Goal: Task Accomplishment & Management: Manage account settings

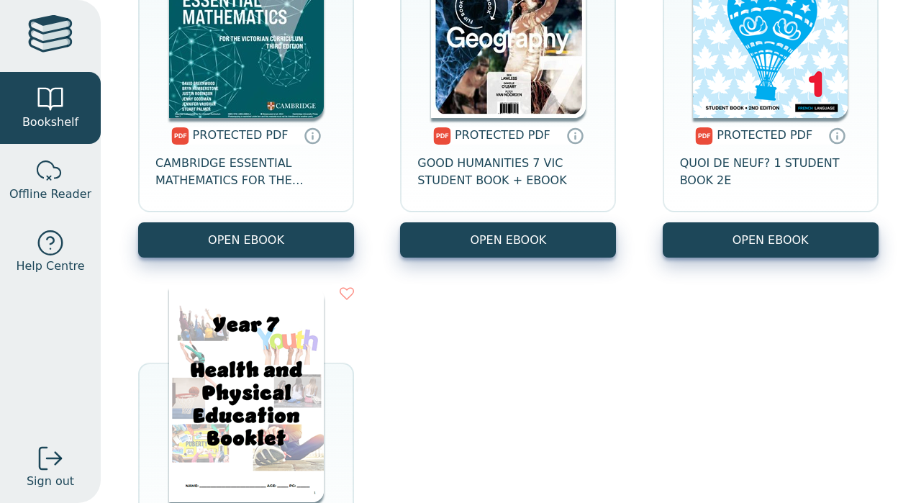
scroll to position [656, 0]
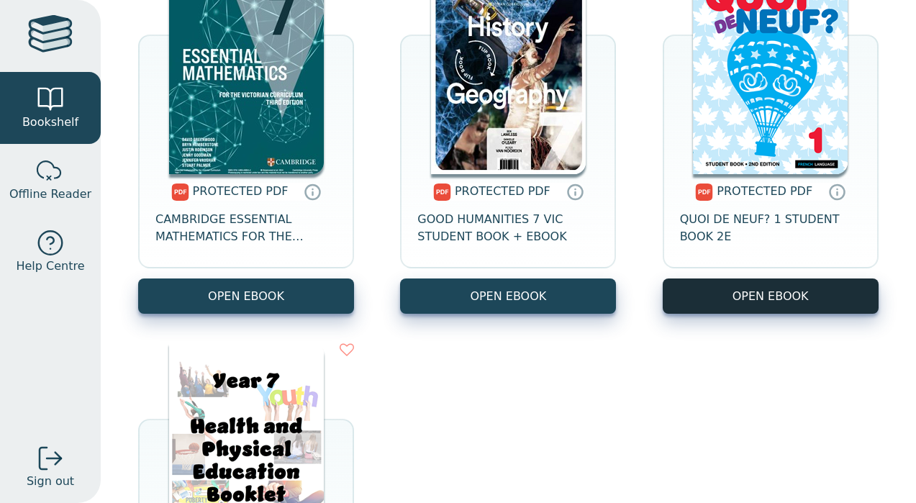
click at [746, 296] on link "OPEN EBOOK" at bounding box center [770, 295] width 216 height 35
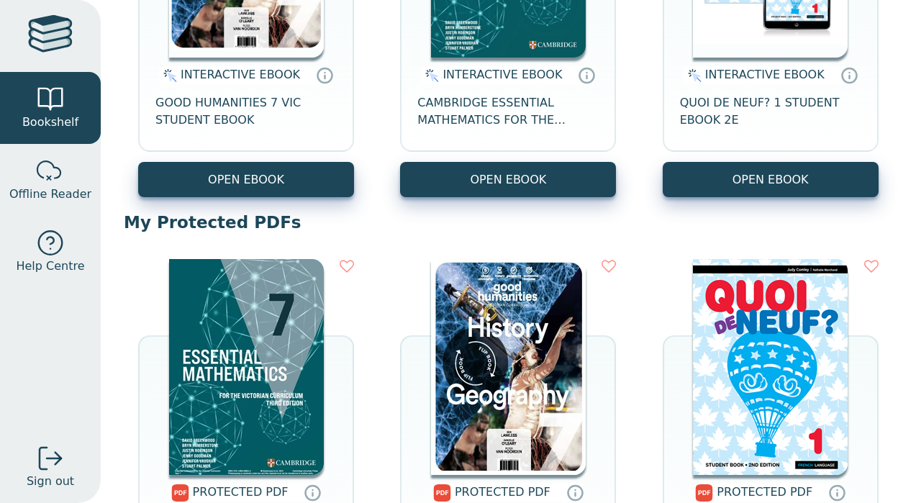
scroll to position [439, 0]
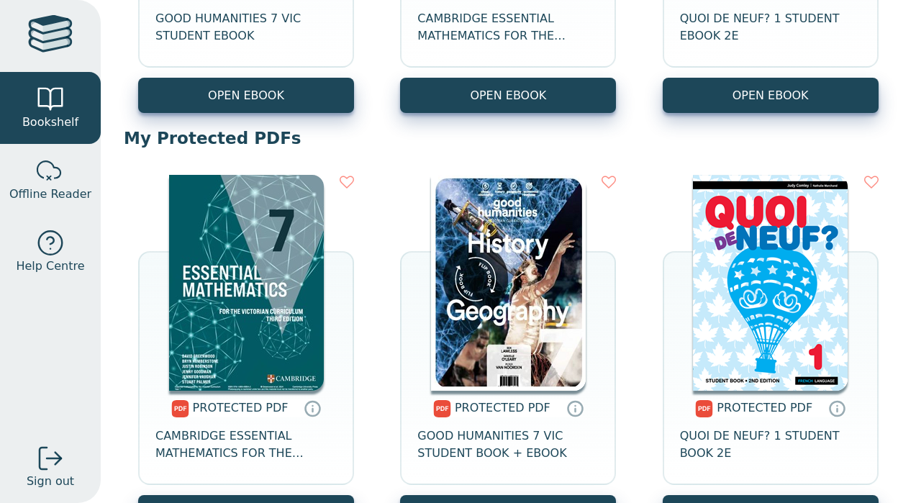
click at [804, 266] on img at bounding box center [770, 283] width 155 height 216
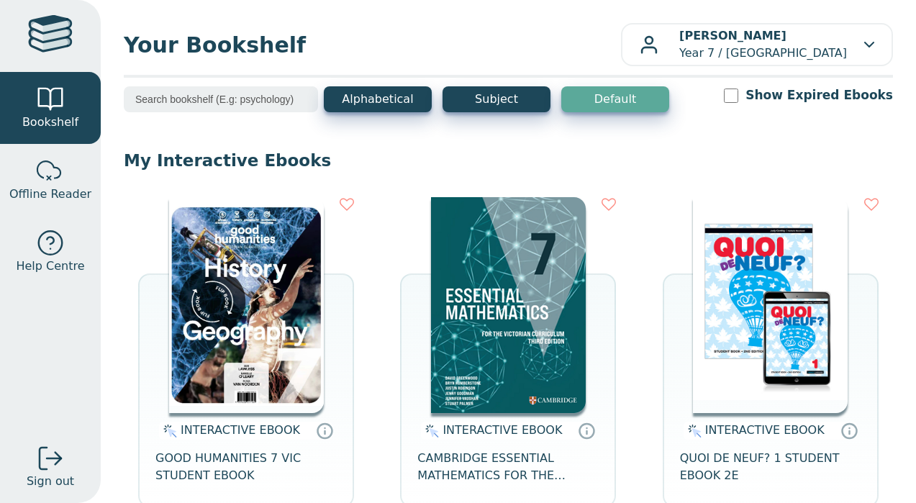
scroll to position [0, 0]
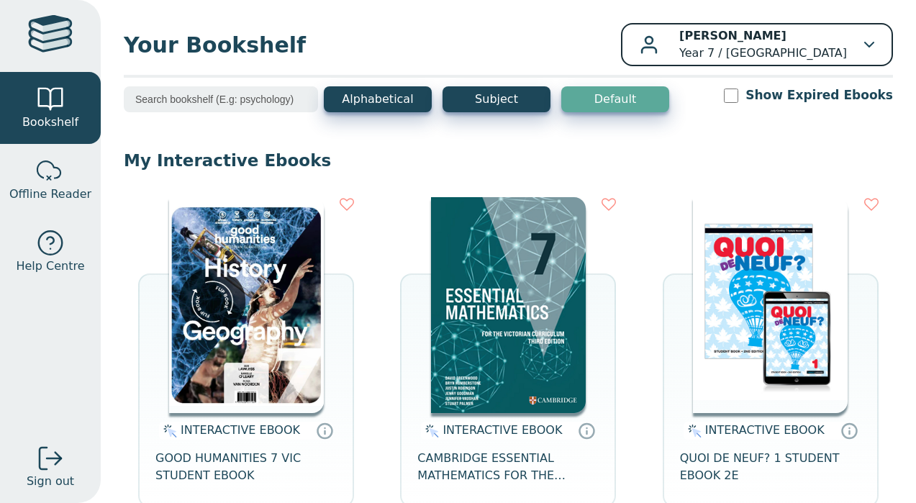
click at [814, 35] on p "Ella Miethke Year 7 / Mater Christi College" at bounding box center [763, 44] width 168 height 35
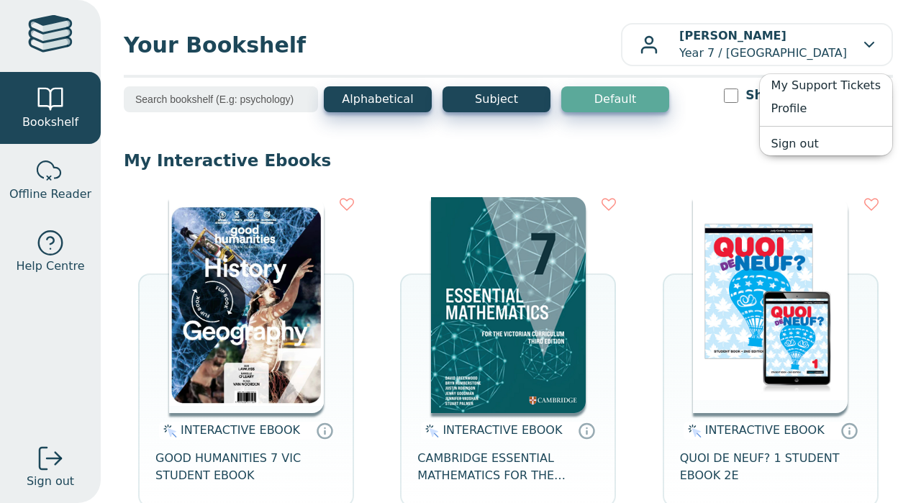
click at [689, 166] on p "My Interactive Ebooks" at bounding box center [508, 161] width 769 height 22
click at [117, 40] on div "Your Bookshelf Ella Miethke Year 7 / Mater Christi College My Support Tickets P…" at bounding box center [508, 251] width 815 height 503
click at [68, 39] on div at bounding box center [50, 36] width 45 height 42
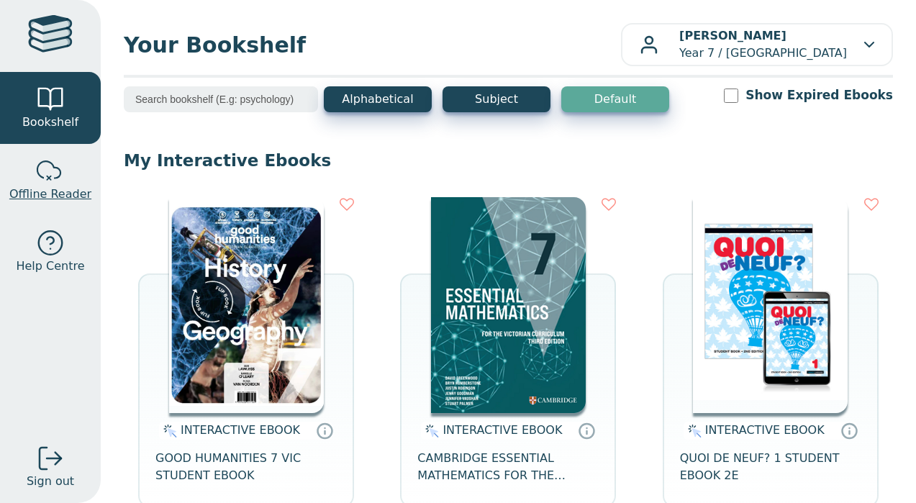
click at [41, 213] on link "Offline Reader" at bounding box center [50, 180] width 101 height 72
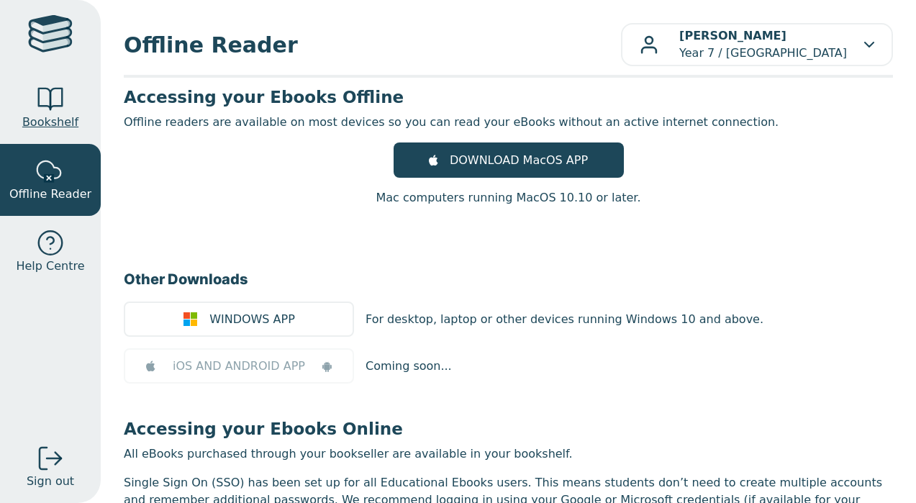
click at [48, 89] on div at bounding box center [50, 99] width 29 height 29
click at [70, 46] on div at bounding box center [50, 36] width 45 height 42
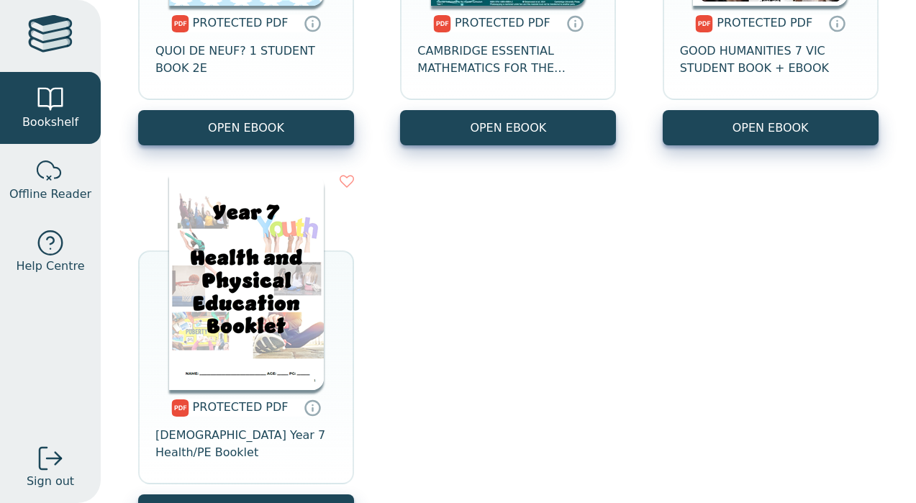
scroll to position [855, 0]
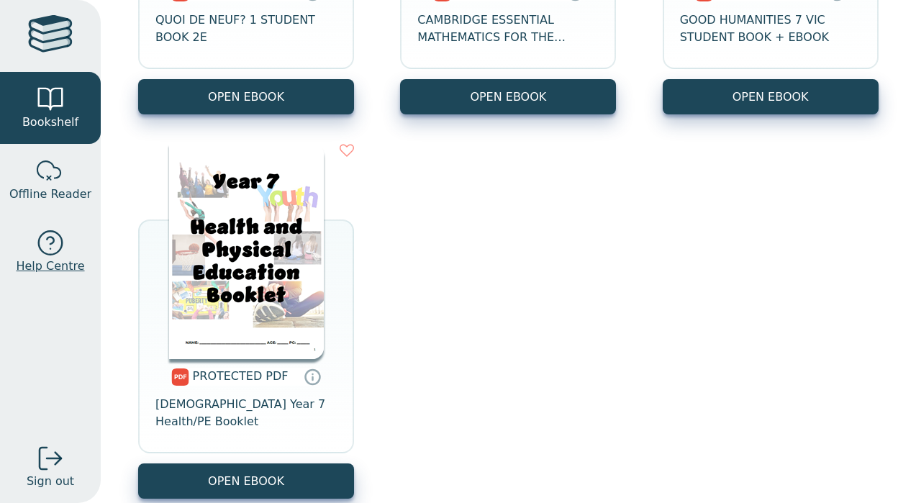
click at [29, 265] on span "Help Centre" at bounding box center [50, 265] width 68 height 17
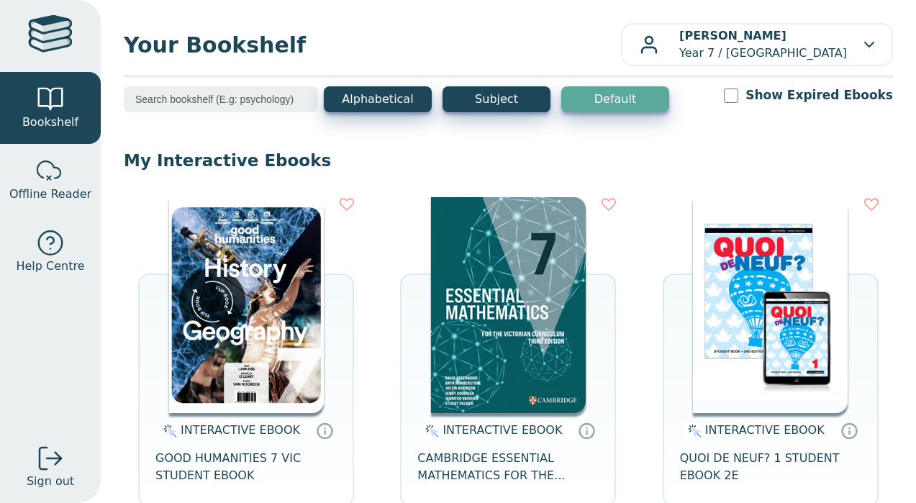
click at [765, 365] on img at bounding box center [770, 305] width 155 height 216
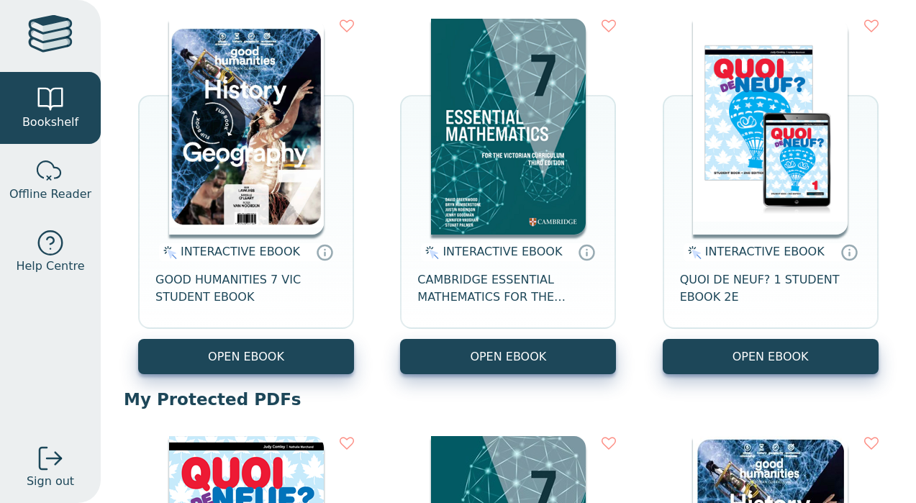
scroll to position [215, 0]
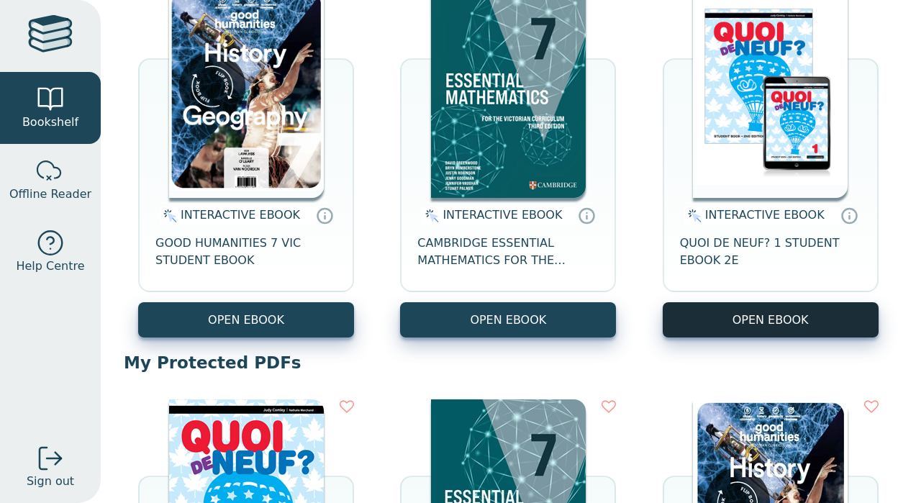
click at [762, 326] on button "OPEN EBOOK" at bounding box center [770, 319] width 216 height 35
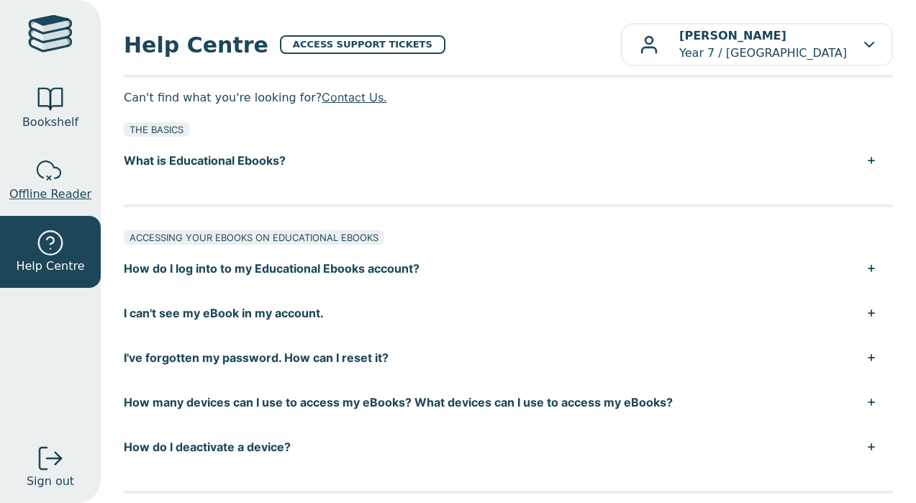
click at [58, 194] on span "Offline Reader" at bounding box center [50, 194] width 82 height 17
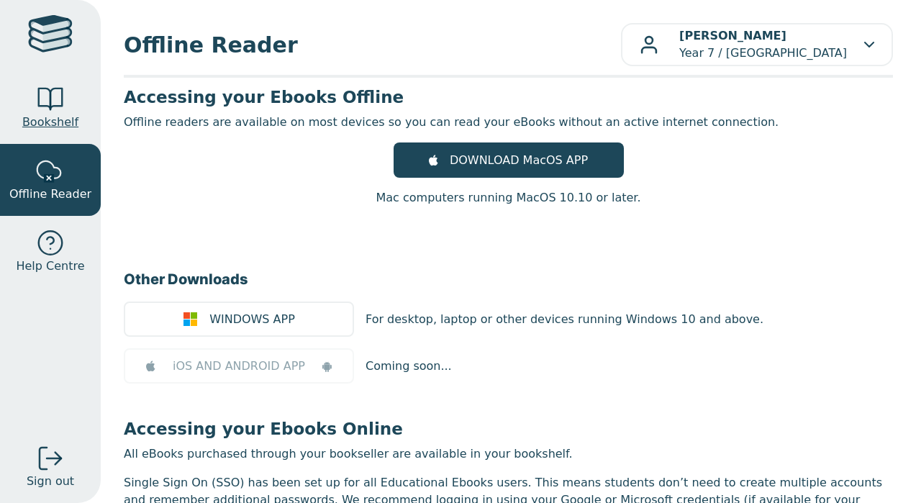
click at [60, 126] on span "Bookshelf" at bounding box center [50, 122] width 56 height 17
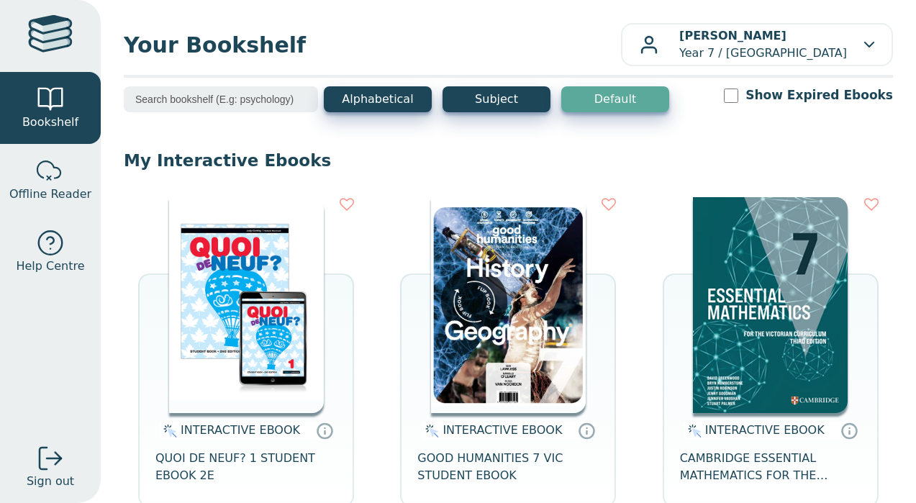
click at [788, 2] on div "Your Bookshelf Ella Miethke Year 7 / Mater Christi College My Support Tickets P…" at bounding box center [508, 251] width 815 height 503
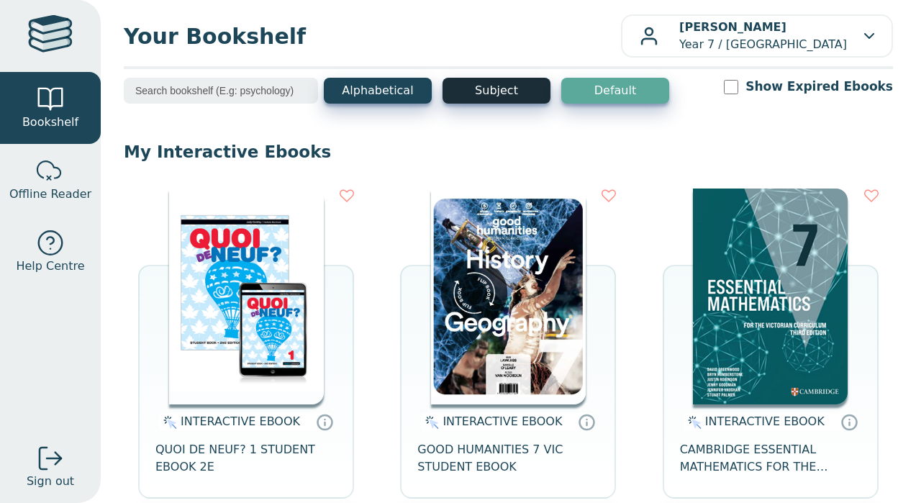
click at [498, 86] on button "Subject" at bounding box center [496, 91] width 108 height 26
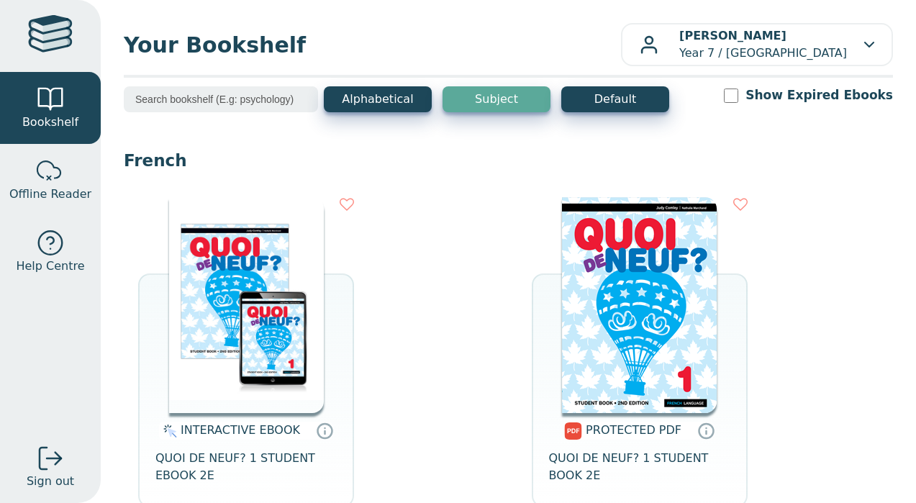
scroll to position [0, 0]
click at [701, 429] on icon at bounding box center [707, 430] width 22 height 21
click at [215, 90] on input "search" at bounding box center [221, 99] width 194 height 26
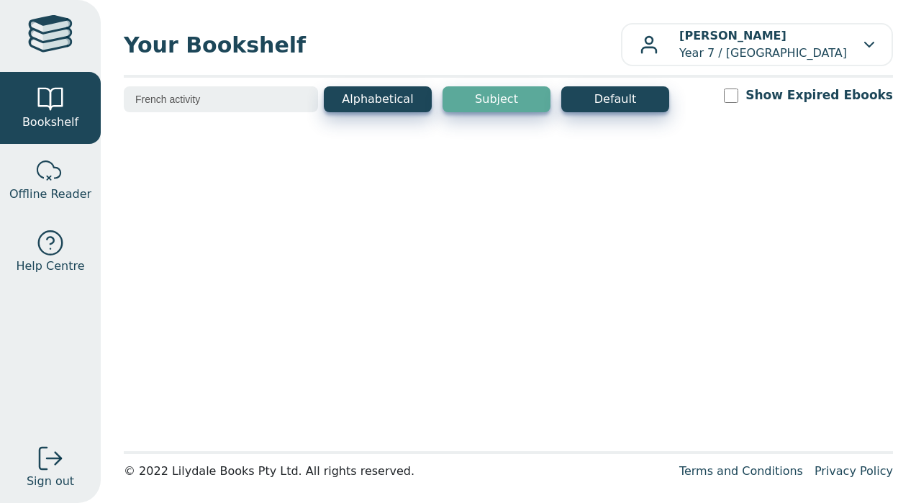
type input "French activity"
click at [379, 104] on button "Alphabetical" at bounding box center [378, 99] width 108 height 26
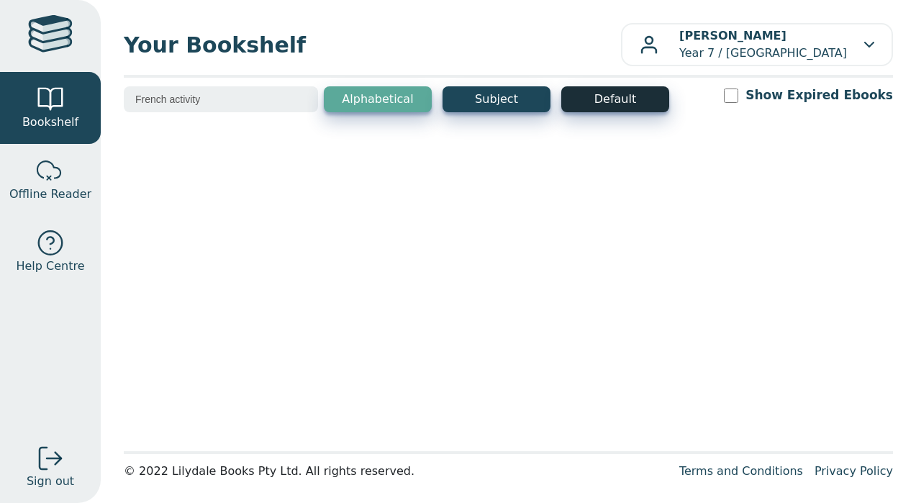
click at [632, 105] on button "Default" at bounding box center [615, 99] width 108 height 26
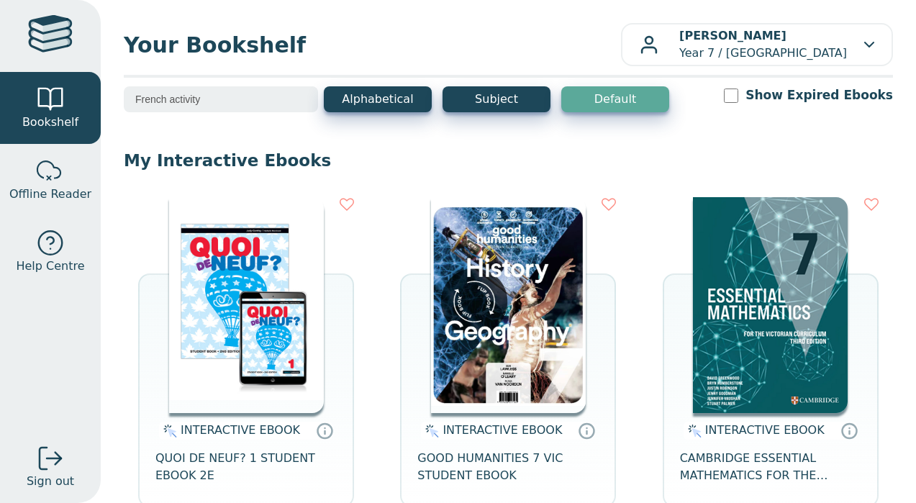
click at [738, 91] on input "Show Expired Ebooks" at bounding box center [731, 95] width 14 height 14
click at [738, 89] on input "Show Expired Ebooks" at bounding box center [731, 95] width 14 height 14
checkbox input "true"
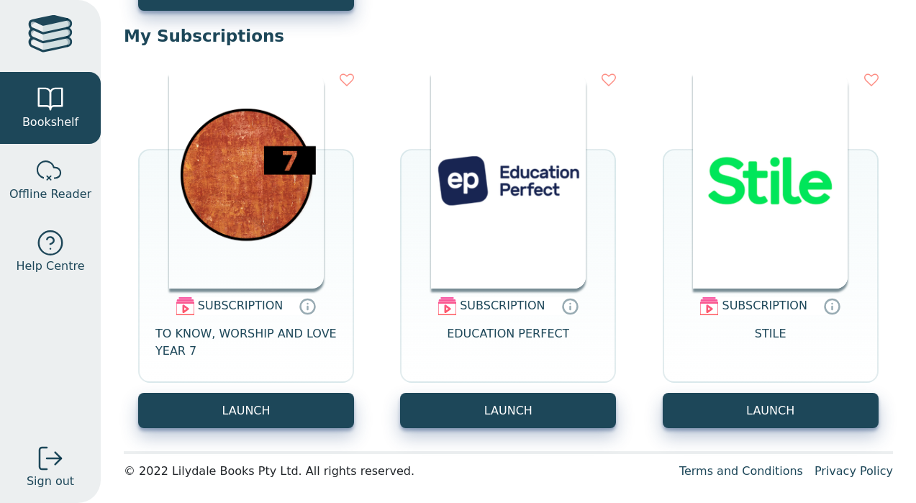
click at [51, 48] on div at bounding box center [50, 36] width 45 height 42
click at [60, 24] on div at bounding box center [50, 36] width 45 height 42
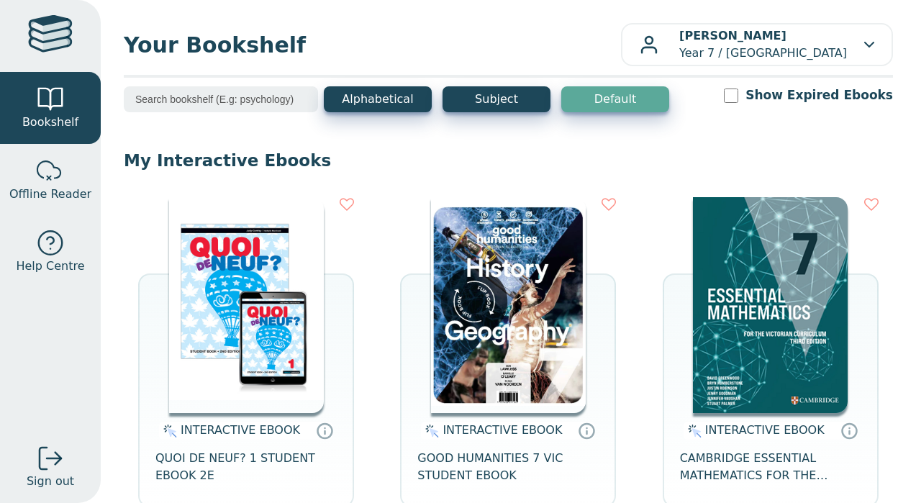
click at [282, 103] on input "search" at bounding box center [221, 99] width 194 height 26
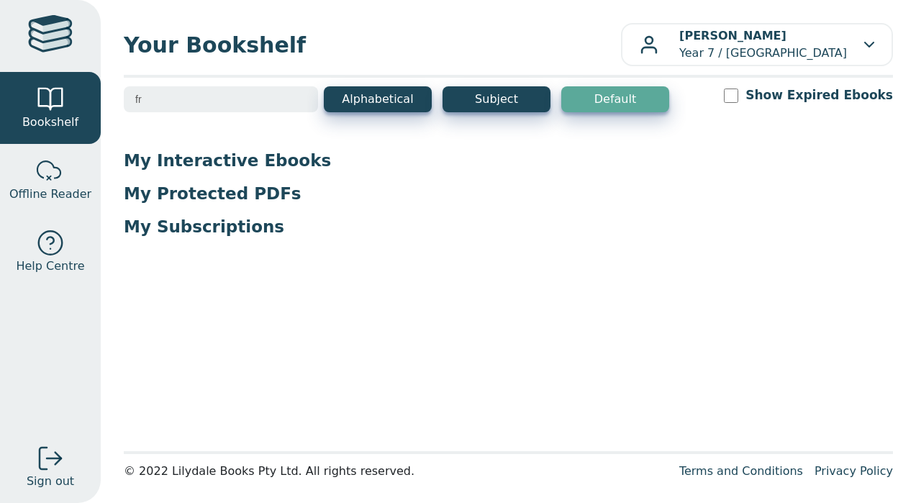
type input "f"
